Goal: Communication & Community: Ask a question

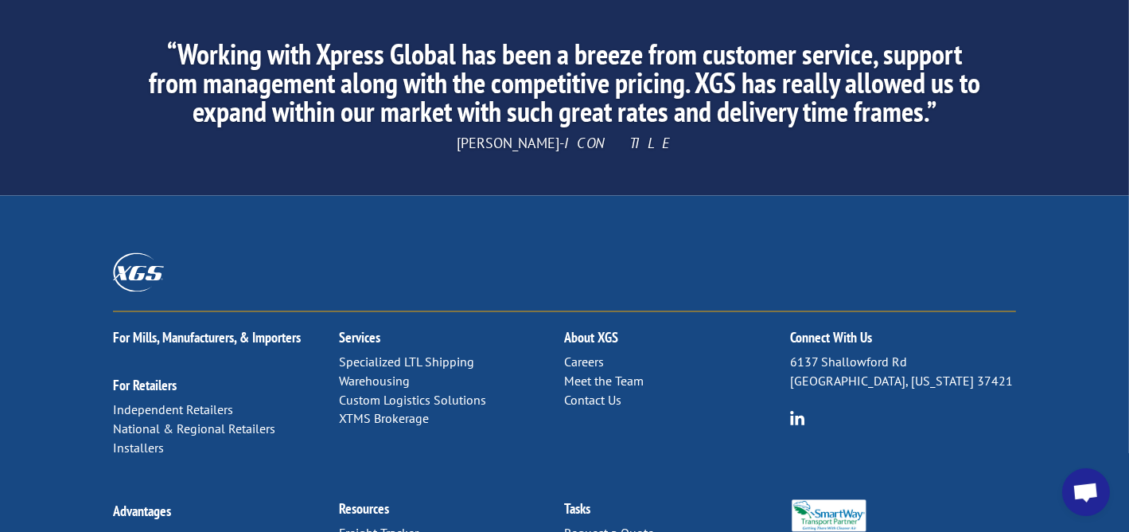
scroll to position [2614, 0]
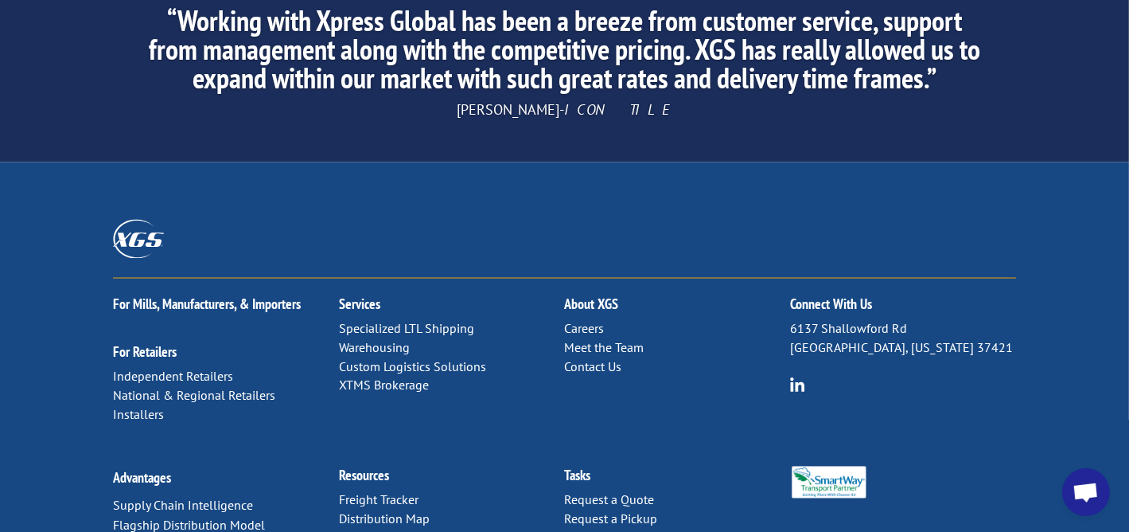
click at [580, 359] on link "Contact Us" at bounding box center [593, 367] width 57 height 16
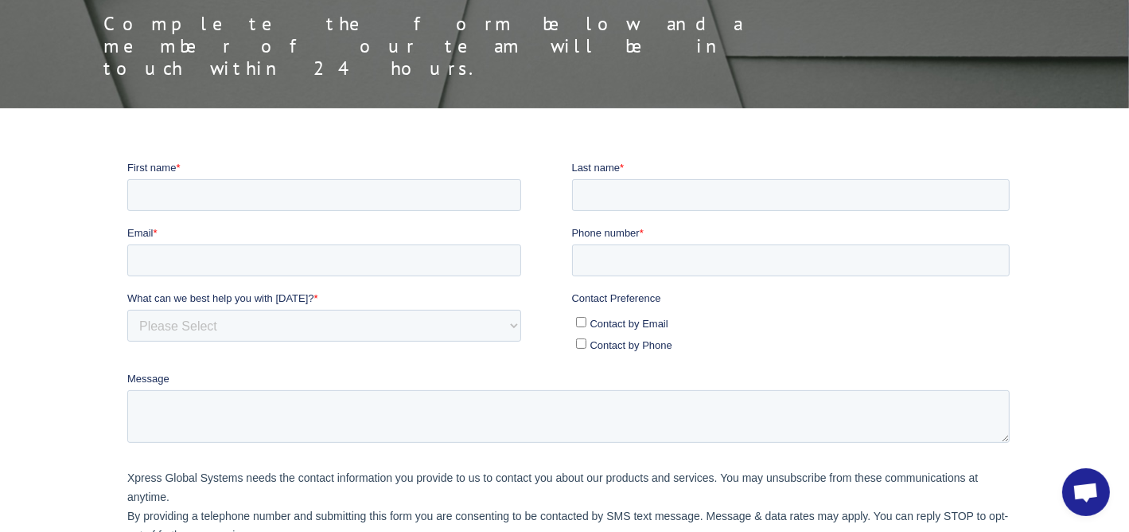
scroll to position [239, 0]
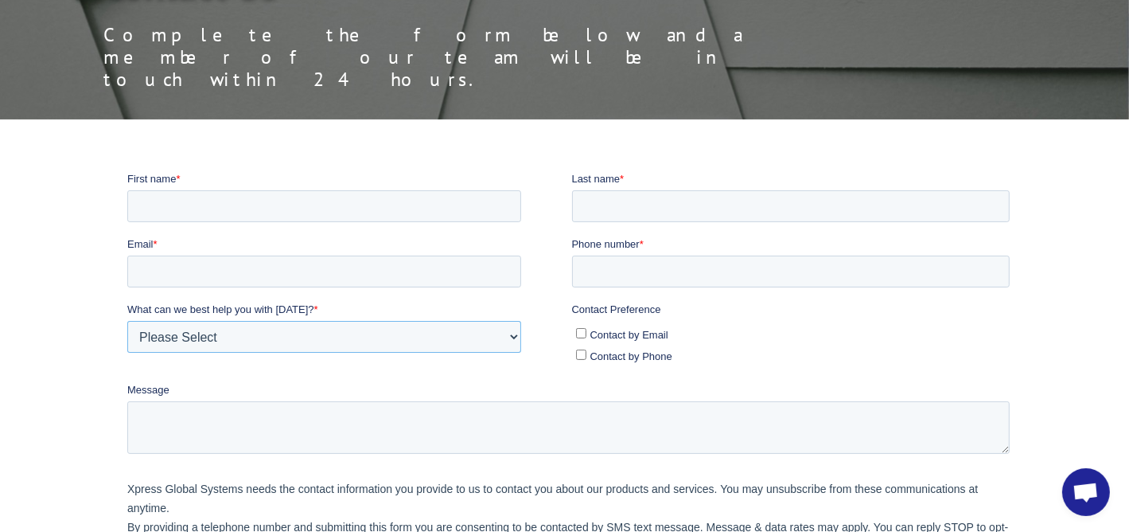
click at [516, 333] on select "Please Select Quoting, Opening New Account, or New Business Opportunity Shipmen…" at bounding box center [324, 336] width 394 height 32
select select "Customer Service"
click at [127, 320] on select "Please Select Quoting, Opening New Account, or New Business Opportunity Shipmen…" at bounding box center [324, 336] width 394 height 32
click at [351, 213] on input "First name *" at bounding box center [324, 205] width 394 height 32
type input "Racielle"
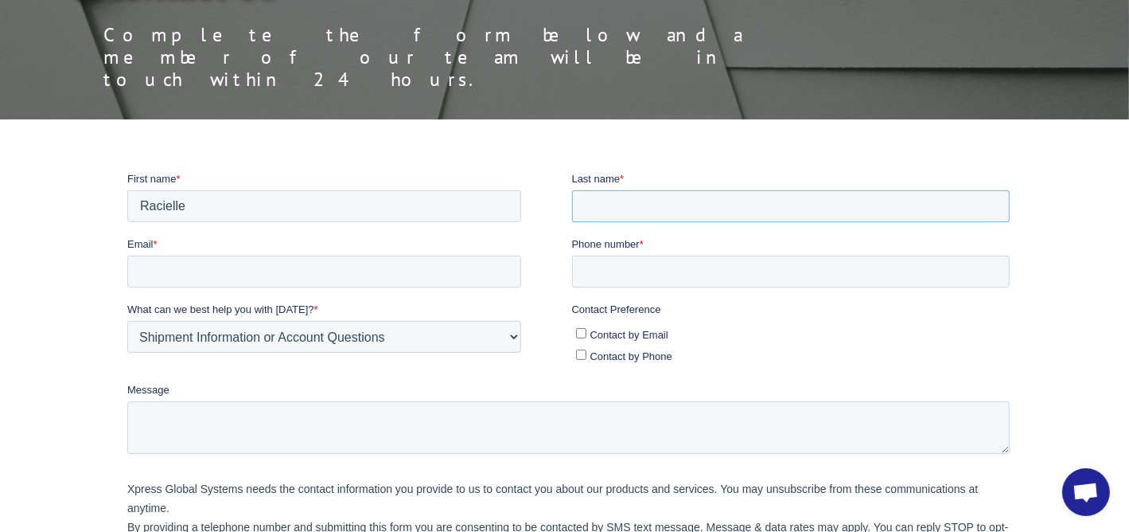
click at [652, 213] on input "Last name *" at bounding box center [790, 205] width 439 height 32
type input "Gil"
click at [429, 271] on input "Email *" at bounding box center [324, 271] width 394 height 32
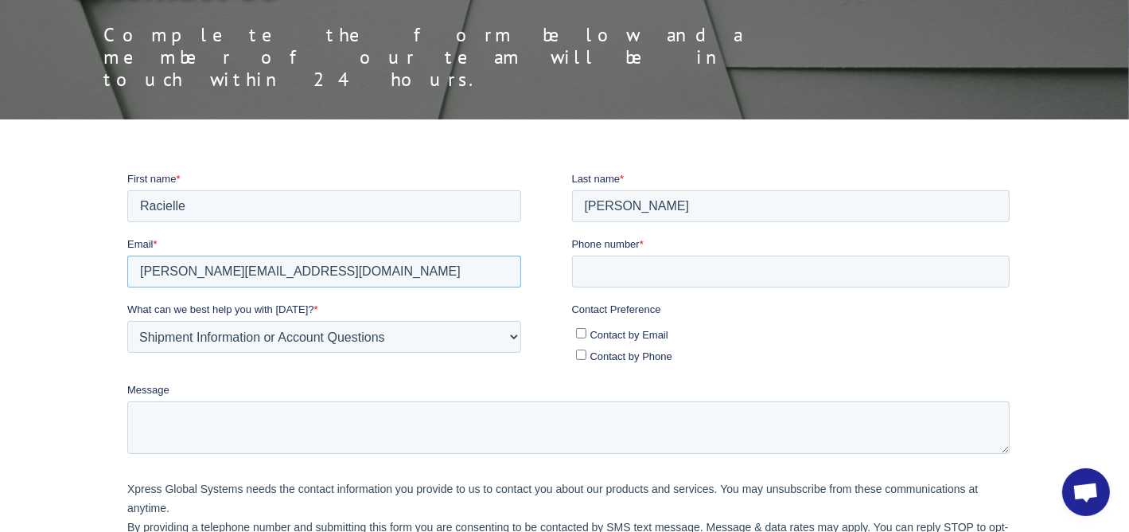
type input "r.gil@globaltranz.com"
click at [359, 427] on textarea "Message" at bounding box center [568, 426] width 883 height 53
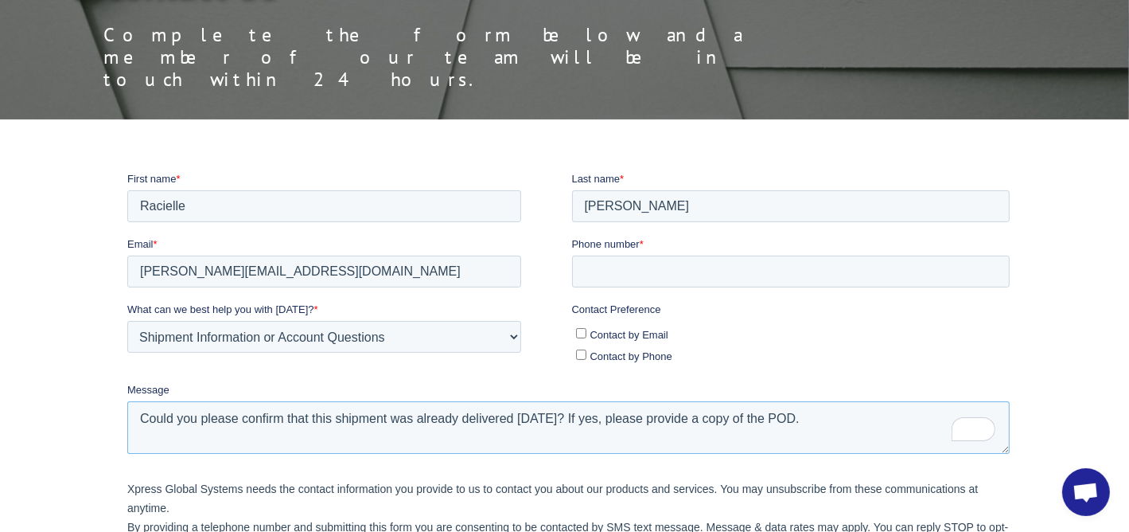
type textarea "Could you please confirm that this shipment was already delivered yesterday, 10…"
click at [579, 332] on input "Contact by Email" at bounding box center [580, 332] width 10 height 10
checkbox input "true"
click at [649, 270] on input "Phone number *" at bounding box center [790, 271] width 439 height 32
type input "630-534-5900"
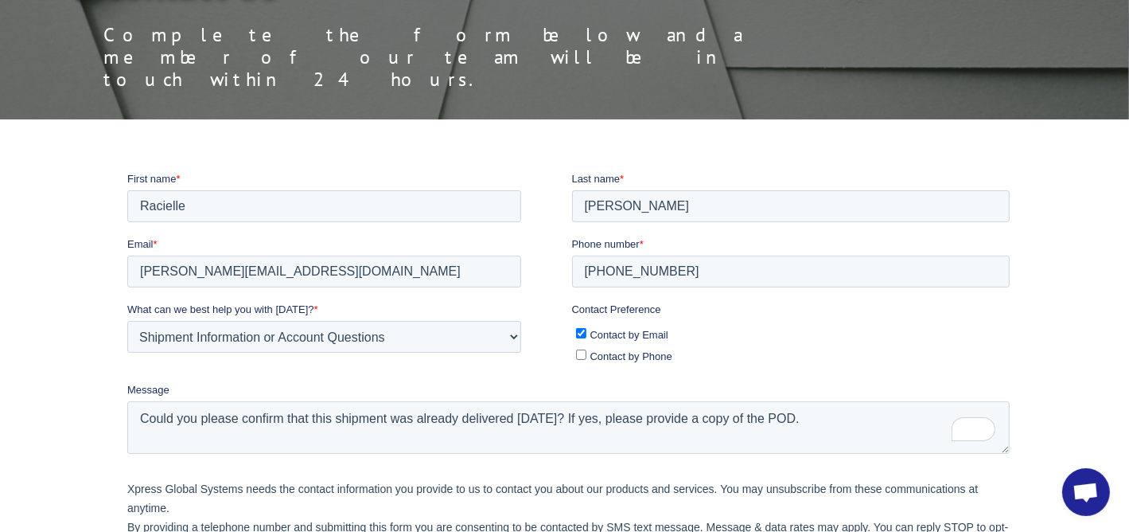
click at [757, 322] on ul "Contact by Email Contact by Phone" at bounding box center [790, 341] width 439 height 43
drag, startPoint x: 674, startPoint y: 277, endPoint x: 553, endPoint y: 283, distance: 121.1
click at [553, 283] on fieldset "Email * r.gil@globaltranz.com Phone number * 630-534-5900" at bounding box center [571, 268] width 889 height 65
type input "9"
type input "000-000-000"
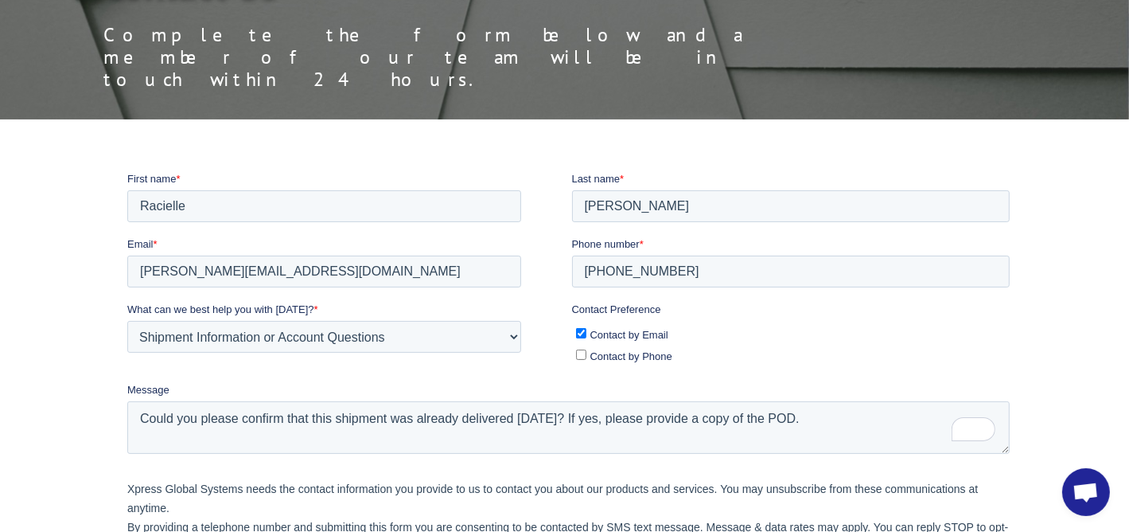
click at [553, 283] on div "r.gil@globaltranz.com" at bounding box center [346, 271] width 439 height 32
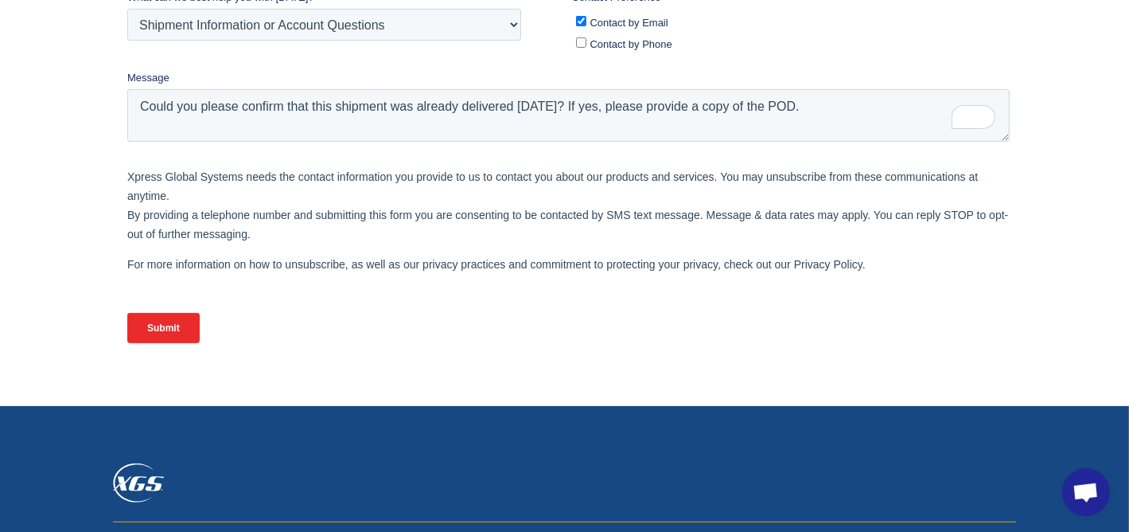
scroll to position [557, 0]
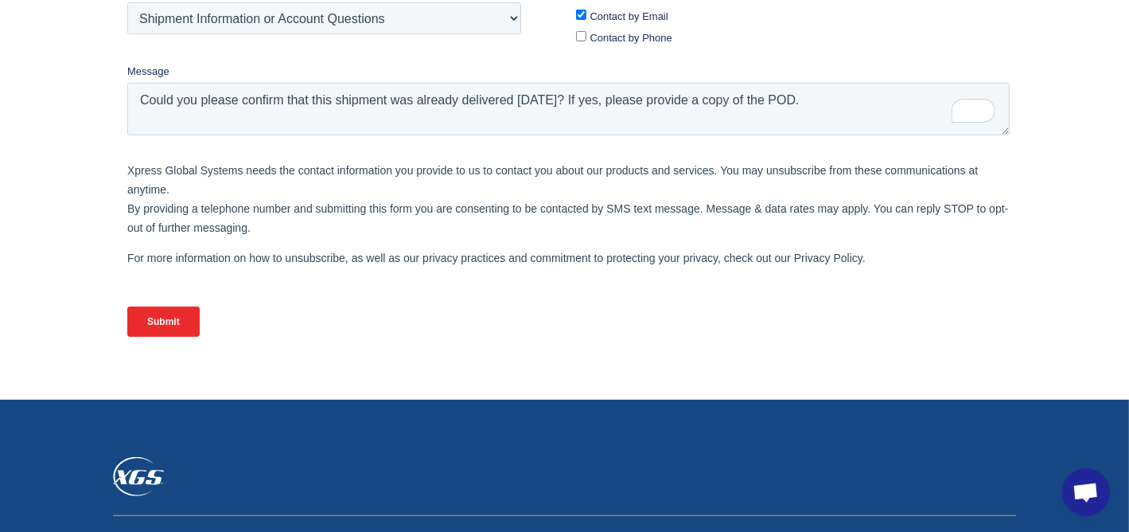
click at [165, 313] on input "Submit" at bounding box center [163, 321] width 72 height 30
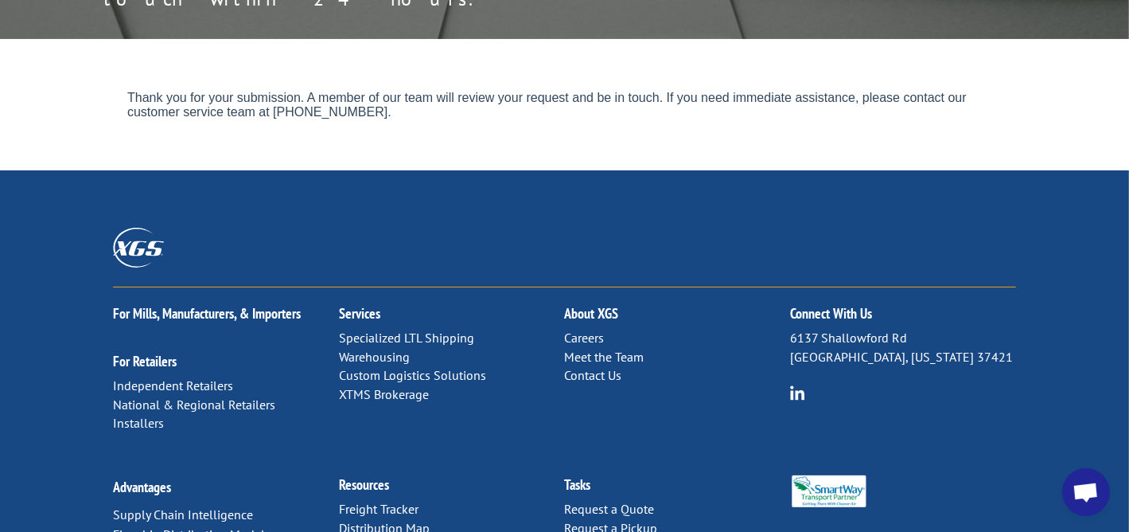
scroll to position [99, 0]
